Goal: Task Accomplishment & Management: Manage account settings

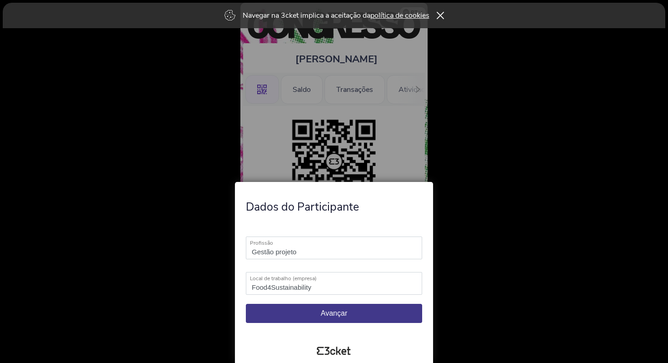
click at [331, 317] on span "Avançar" at bounding box center [334, 313] width 26 height 8
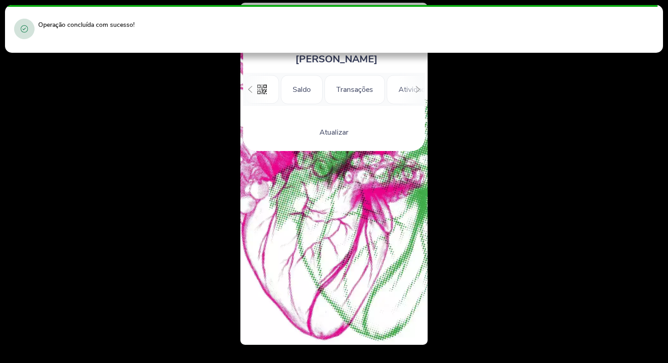
scroll to position [0, 82]
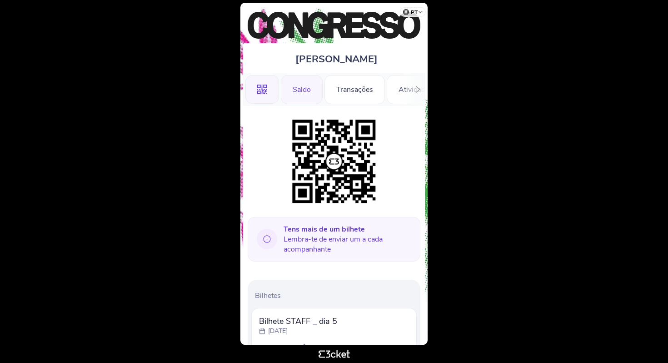
click at [287, 78] on div "Saldo" at bounding box center [302, 89] width 42 height 29
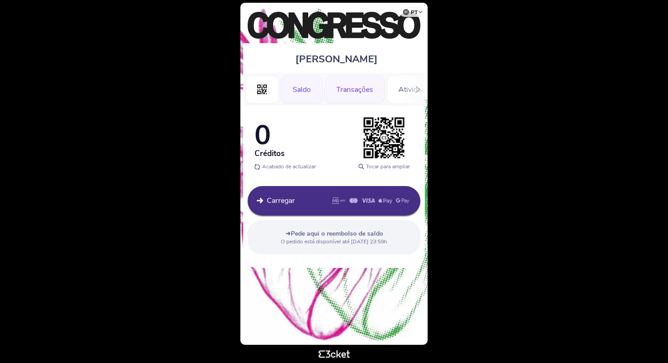
click at [363, 86] on div "Transações" at bounding box center [355, 89] width 60 height 29
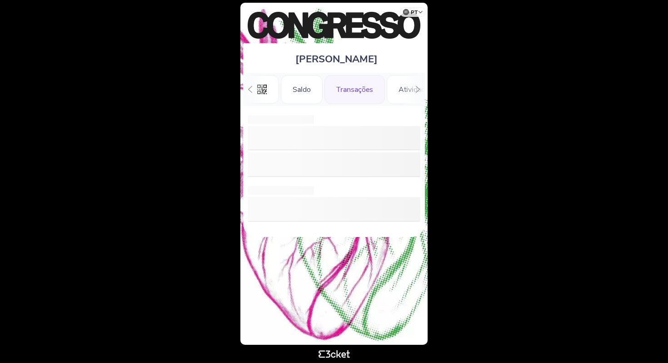
scroll to position [0, 20]
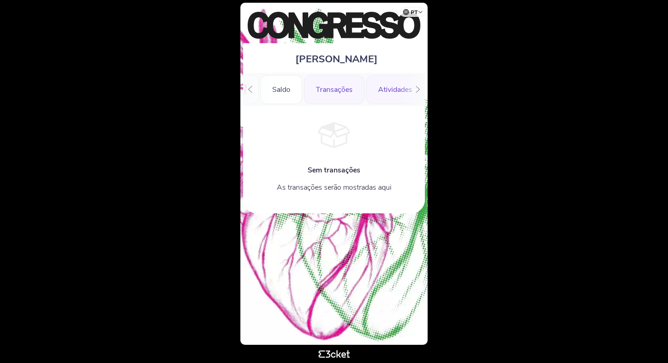
click at [396, 93] on div "Atividades" at bounding box center [395, 89] width 58 height 29
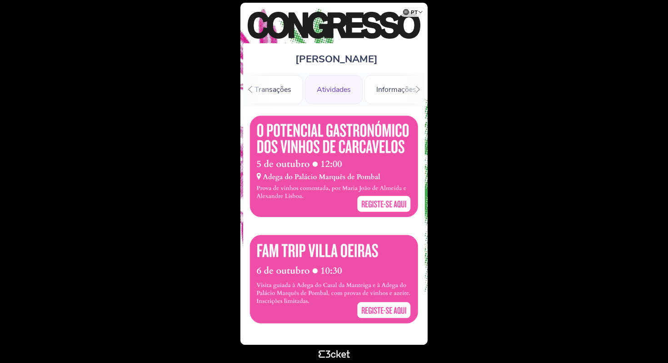
click at [414, 89] on div at bounding box center [418, 89] width 14 height 33
click at [249, 89] on icon at bounding box center [250, 89] width 4 height 7
click at [249, 89] on div ".st0{fill-rule:evenodd;clip-rule:evenodd;}" at bounding box center [263, 89] width 34 height 29
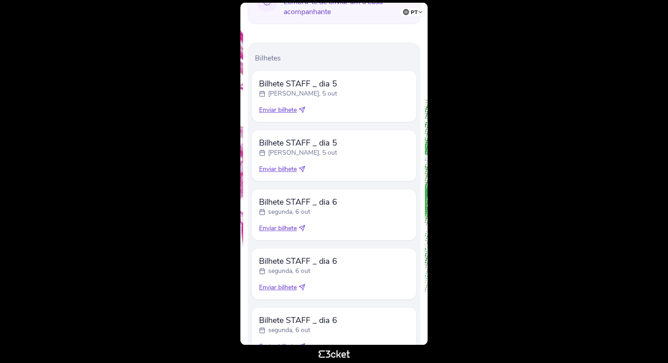
scroll to position [311, 0]
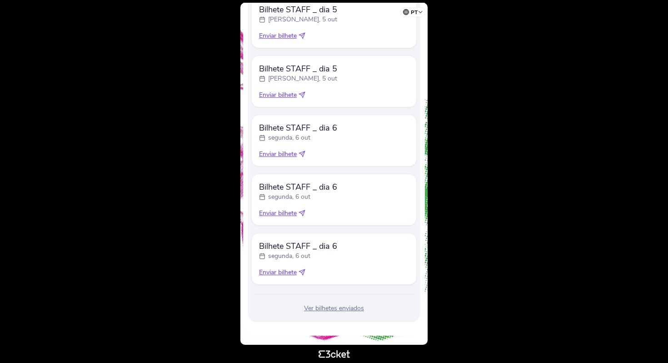
click at [326, 310] on div "Ver bilhetes enviados" at bounding box center [334, 308] width 166 height 9
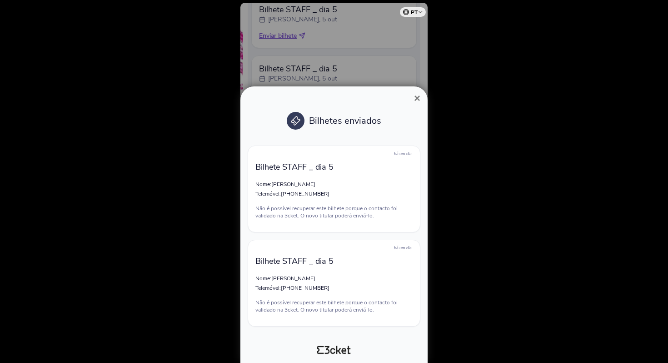
click at [416, 100] on span "×" at bounding box center [417, 98] width 6 height 12
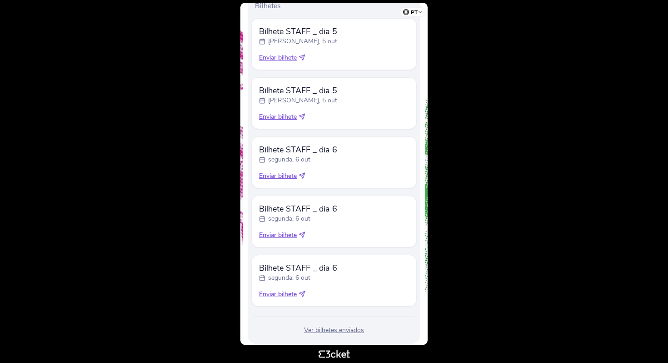
scroll to position [145, 0]
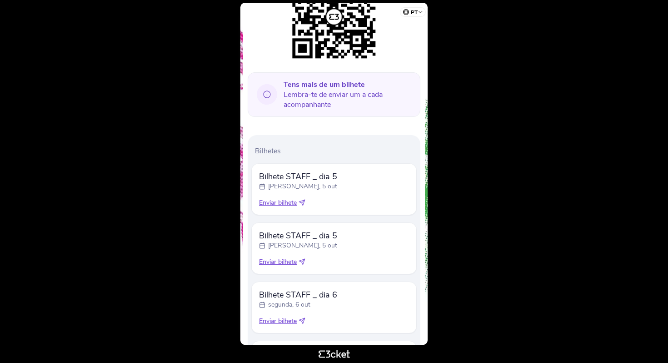
click at [481, 111] on body "pt Português (Portugal) English Español Catalan Français Catarina Vasconcelos .…" at bounding box center [334, 182] width 661 height 356
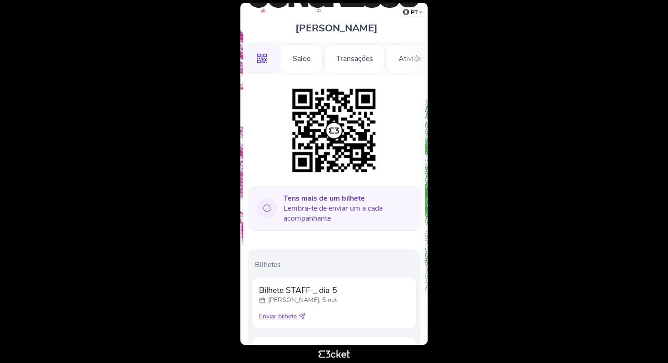
scroll to position [0, 0]
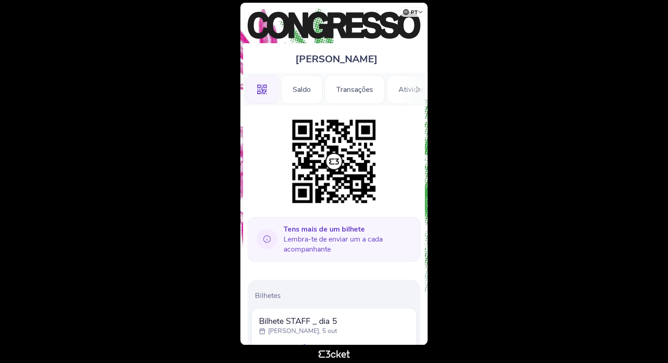
click at [533, 60] on body "pt Português (Portugal) English Español Catalan Français Catarina Vasconcelos .…" at bounding box center [334, 182] width 661 height 356
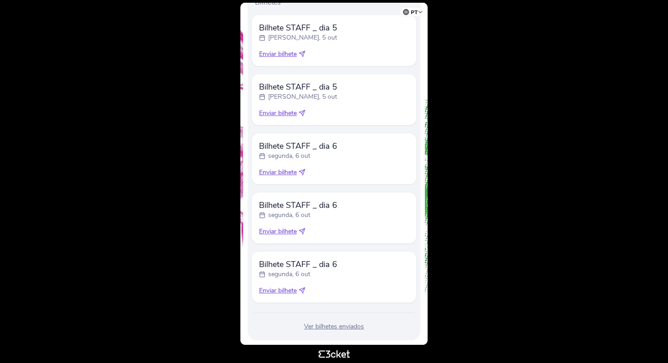
scroll to position [311, 0]
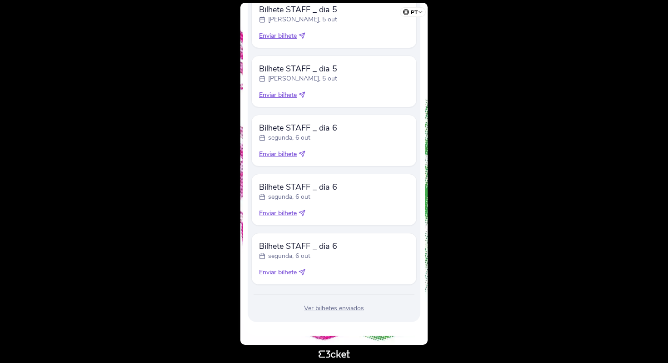
click at [339, 306] on div "Ver bilhetes enviados" at bounding box center [334, 308] width 166 height 9
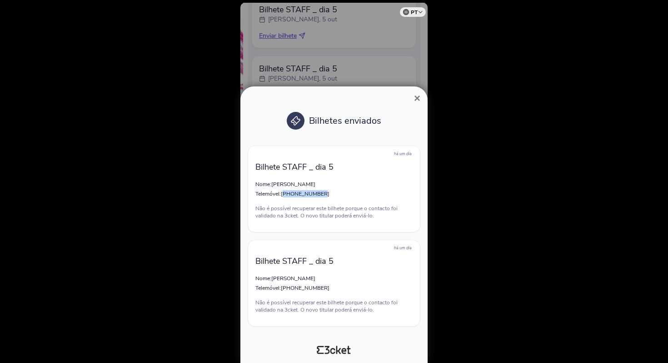
drag, startPoint x: 286, startPoint y: 193, endPoint x: 339, endPoint y: 191, distance: 52.8
click at [339, 191] on p "Telemóvel: +351925823498" at bounding box center [334, 193] width 157 height 7
click at [333, 210] on p "Não é possível recuperar este bilhete porque o contacto foi validado na 3cket. …" at bounding box center [334, 212] width 157 height 15
click at [416, 96] on span "×" at bounding box center [417, 98] width 6 height 12
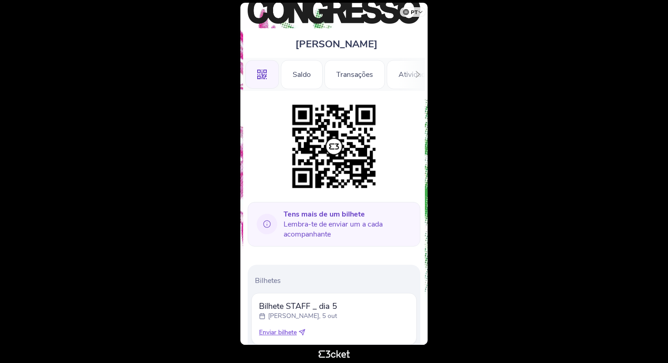
scroll to position [0, 0]
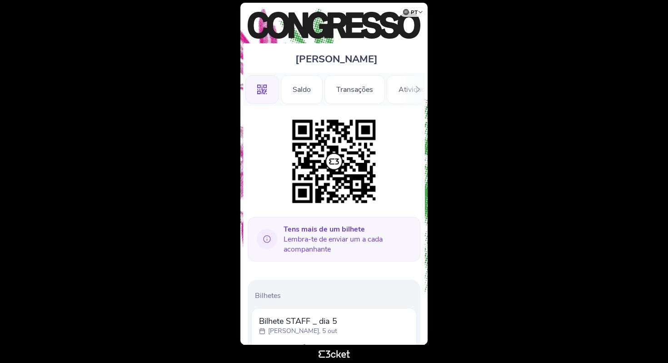
click at [411, 88] on div at bounding box center [418, 89] width 14 height 33
click at [282, 90] on div "Transações" at bounding box center [267, 89] width 60 height 29
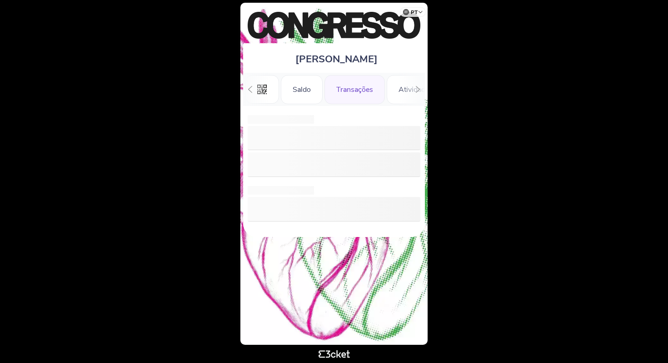
scroll to position [0, 22]
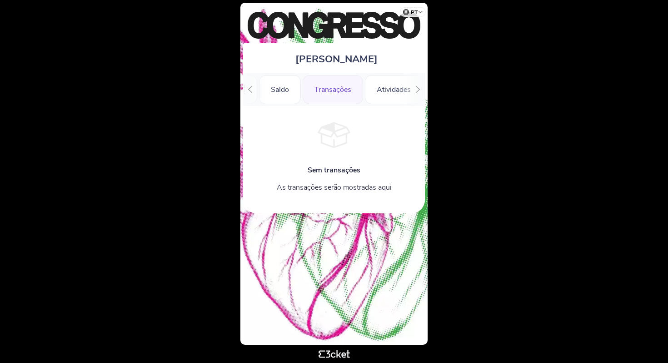
click at [245, 101] on div at bounding box center [250, 89] width 14 height 33
click at [249, 86] on icon at bounding box center [250, 89] width 7 height 7
click at [248, 87] on div ".st0{fill-rule:evenodd;clip-rule:evenodd;}" at bounding box center [263, 89] width 34 height 29
click at [259, 90] on icon at bounding box center [262, 90] width 10 height 10
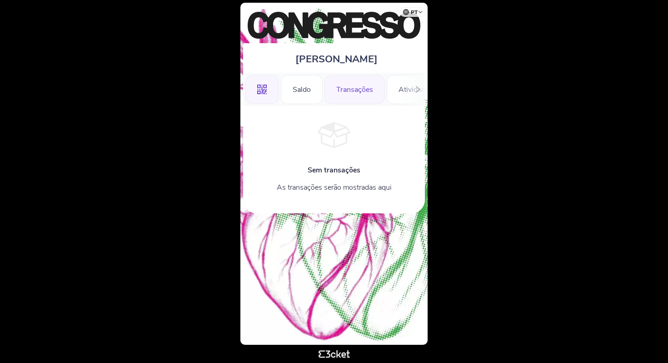
click at [264, 88] on icon ".st0{fill-rule:evenodd;clip-rule:evenodd;}" at bounding box center [262, 90] width 10 height 10
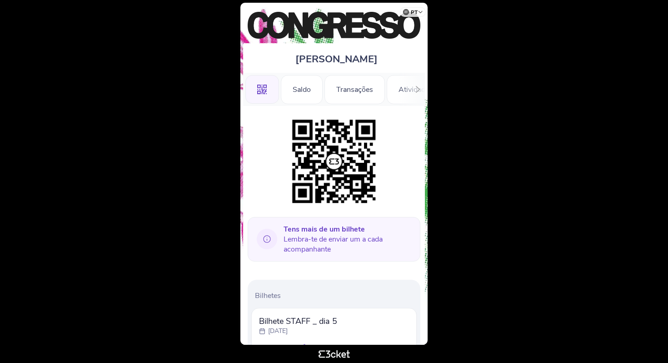
click at [255, 90] on div ".st0{fill-rule:evenodd;clip-rule:evenodd;}" at bounding box center [263, 89] width 34 height 29
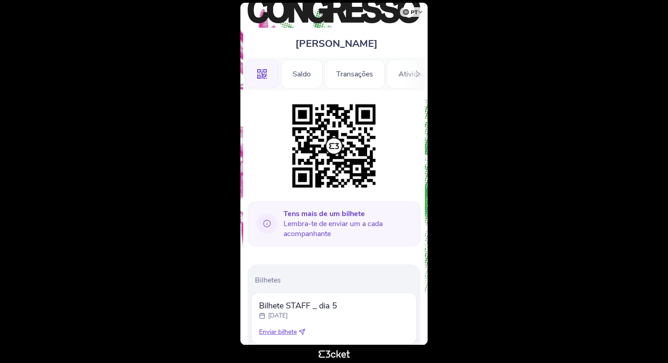
scroll to position [38, 0]
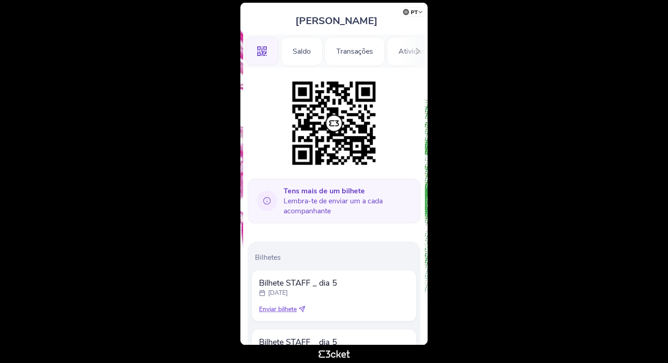
click at [329, 296] on div "[DATE]" at bounding box center [298, 292] width 78 height 9
click at [309, 277] on span "Bilhete STAFF _ dia 5" at bounding box center [298, 282] width 78 height 11
click at [487, 125] on body "pt Português ([GEOGRAPHIC_DATA]) English Español Catalan [DEMOGRAPHIC_DATA] [PE…" at bounding box center [334, 182] width 661 height 356
click at [466, 94] on body "pt Português ([GEOGRAPHIC_DATA]) English Español Catalan [DEMOGRAPHIC_DATA] [PE…" at bounding box center [334, 182] width 661 height 356
